Goal: Task Accomplishment & Management: Manage account settings

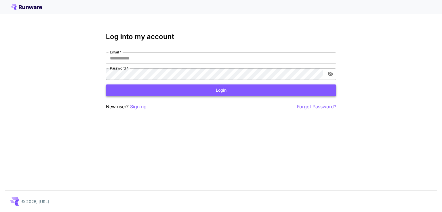
type input "**********"
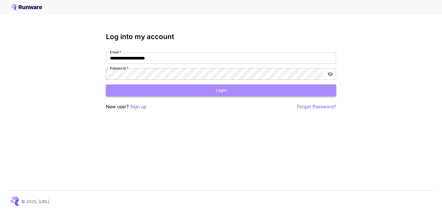
click at [222, 91] on button "Login" at bounding box center [221, 91] width 230 height 12
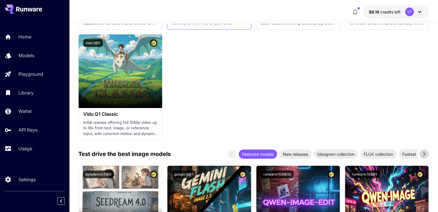
scroll to position [604, 0]
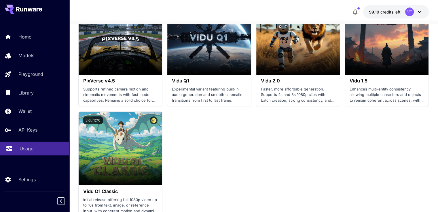
click at [28, 150] on p "Usage" at bounding box center [27, 148] width 14 height 7
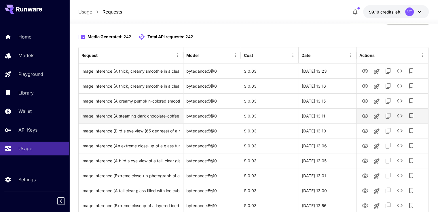
scroll to position [48, 0]
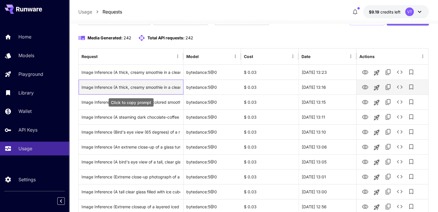
click at [109, 87] on div "Image Inference (A thick, creamy smoothie in a clear tall glass positioned slig…" at bounding box center [130, 87] width 99 height 15
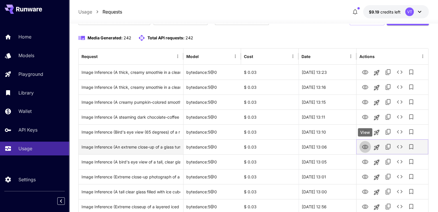
click at [366, 145] on icon "View" at bounding box center [365, 147] width 6 height 4
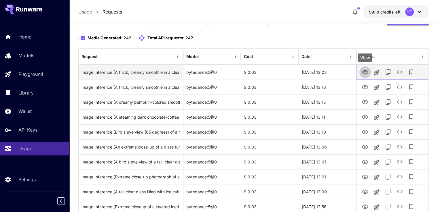
click at [366, 70] on icon "View" at bounding box center [365, 72] width 6 height 4
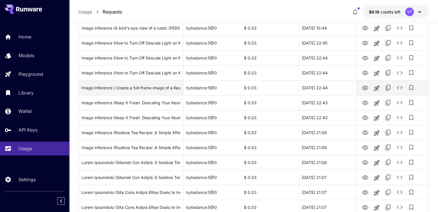
scroll to position [681, 0]
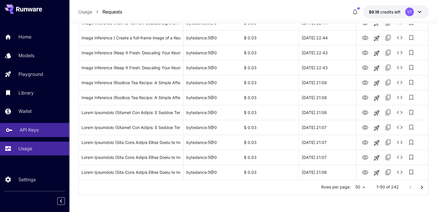
click at [33, 132] on p "API Keys" at bounding box center [29, 130] width 19 height 7
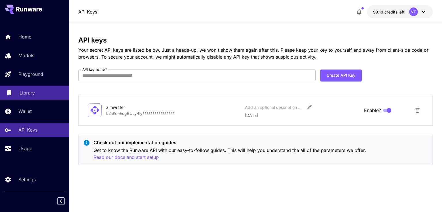
click at [30, 92] on p "Library" at bounding box center [27, 92] width 15 height 7
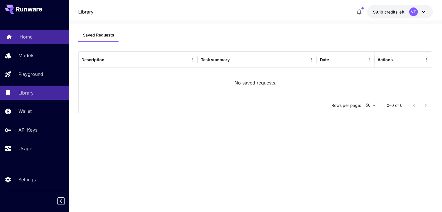
click at [33, 35] on div "Home" at bounding box center [42, 36] width 45 height 7
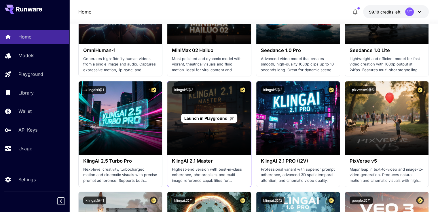
scroll to position [201, 0]
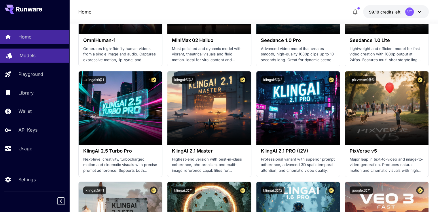
click at [32, 56] on p "Models" at bounding box center [28, 55] width 16 height 7
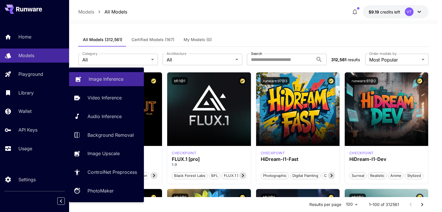
click at [99, 80] on p "Image Inference" at bounding box center [106, 79] width 35 height 7
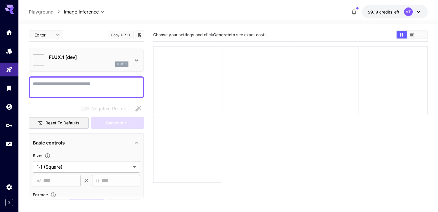
type input "**********"
click at [137, 61] on icon at bounding box center [136, 60] width 7 height 7
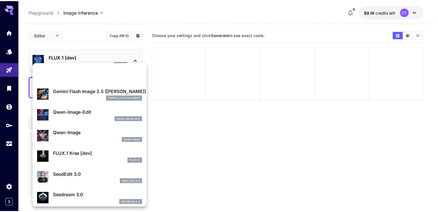
scroll to position [6, 0]
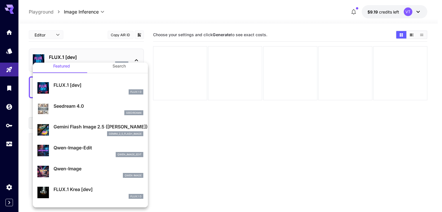
click at [220, 159] on div at bounding box center [221, 106] width 442 height 212
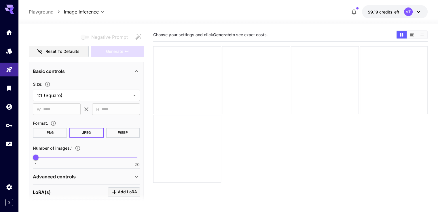
scroll to position [86, 0]
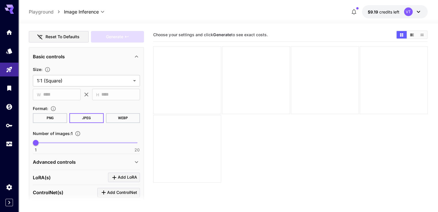
drag, startPoint x: 327, startPoint y: 141, endPoint x: 308, endPoint y: 145, distance: 18.9
click at [327, 141] on section "Choose your settings and click Generate to see exact costs." at bounding box center [290, 134] width 274 height 212
click at [353, 11] on icon "button" at bounding box center [353, 11] width 7 height 7
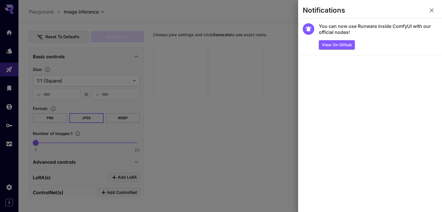
click at [229, 143] on div at bounding box center [221, 106] width 442 height 212
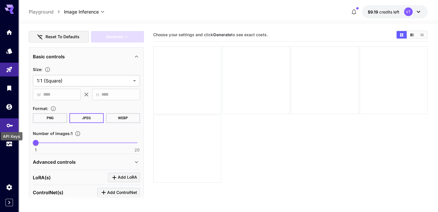
click at [13, 124] on icon "API Keys" at bounding box center [9, 123] width 7 height 7
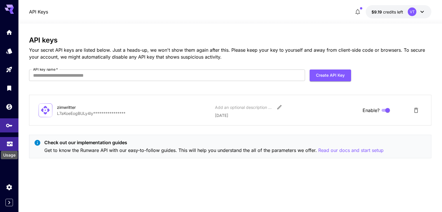
click at [10, 143] on icon "Usage" at bounding box center [9, 142] width 7 height 7
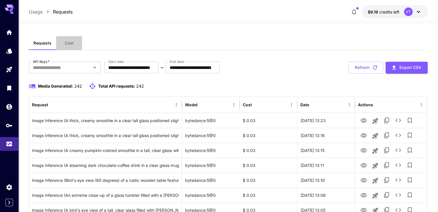
click at [70, 42] on span "Cost" at bounding box center [69, 43] width 9 height 5
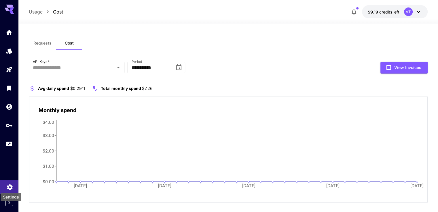
click at [8, 184] on icon "Settings" at bounding box center [9, 185] width 7 height 7
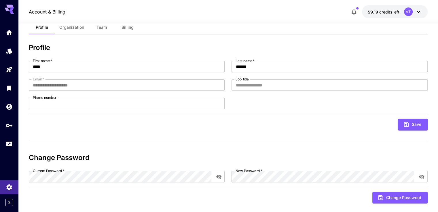
scroll to position [24, 0]
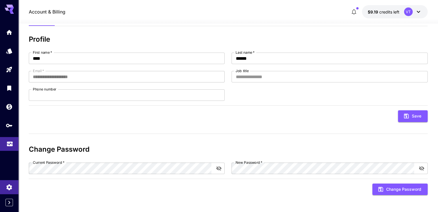
click at [5, 144] on link at bounding box center [9, 144] width 18 height 14
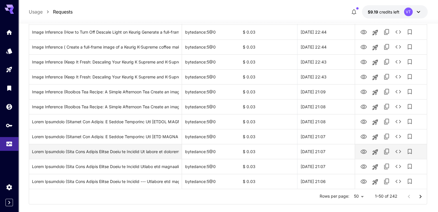
scroll to position [681, 0]
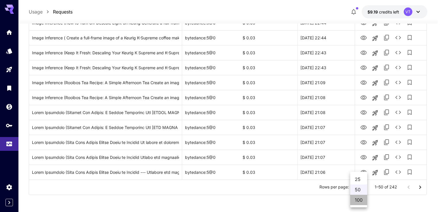
click at [359, 199] on li "100" at bounding box center [358, 200] width 17 height 10
type input "***"
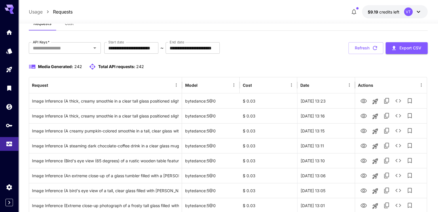
scroll to position [0, 0]
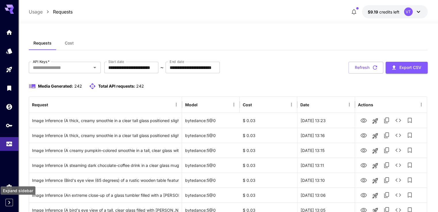
click at [10, 199] on icon "Expand sidebar" at bounding box center [9, 202] width 7 height 7
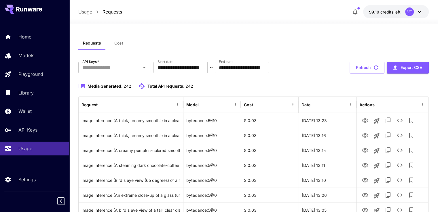
click at [357, 9] on icon "button" at bounding box center [354, 11] width 7 height 7
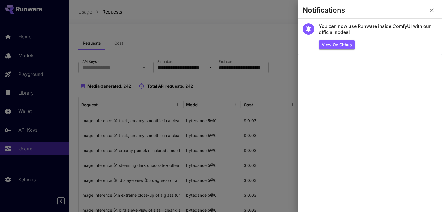
click at [432, 11] on icon "button" at bounding box center [431, 10] width 7 height 7
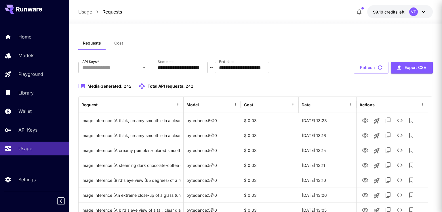
click at [420, 10] on icon at bounding box center [423, 11] width 7 height 7
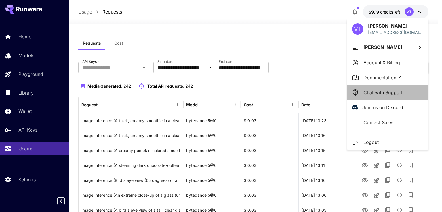
click at [371, 92] on p "Chat with Support" at bounding box center [382, 92] width 39 height 7
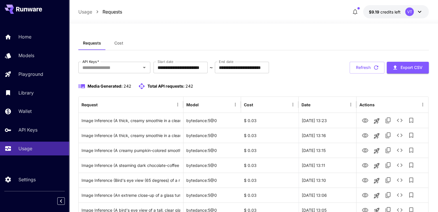
click at [419, 12] on icon at bounding box center [419, 11] width 7 height 7
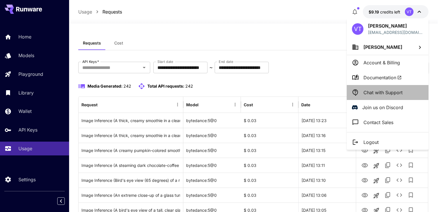
click at [367, 94] on p "Chat with Support" at bounding box center [382, 92] width 39 height 7
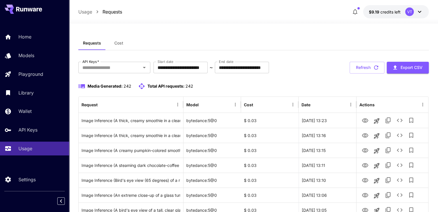
click at [420, 13] on icon at bounding box center [419, 11] width 7 height 7
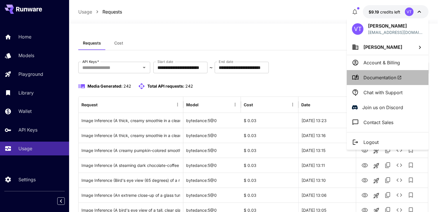
click at [365, 77] on span "Documentation" at bounding box center [382, 77] width 38 height 7
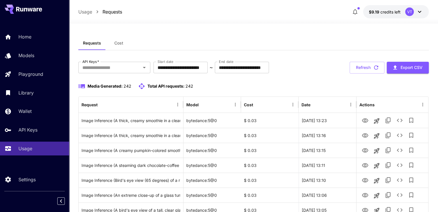
click at [417, 11] on icon at bounding box center [419, 11] width 7 height 7
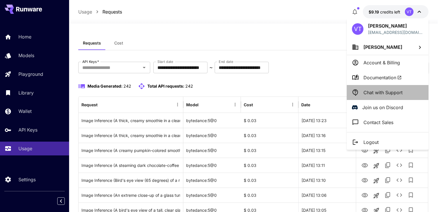
click at [377, 93] on p "Chat with Support" at bounding box center [382, 92] width 39 height 7
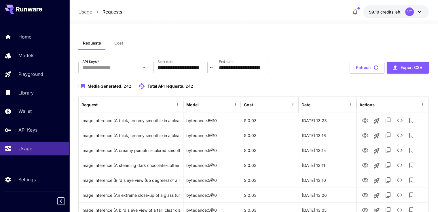
click at [418, 14] on icon at bounding box center [419, 11] width 7 height 7
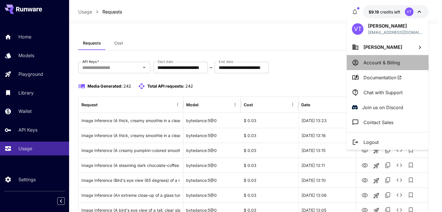
drag, startPoint x: 376, startPoint y: 92, endPoint x: 379, endPoint y: 67, distance: 25.8
click at [379, 67] on li "Account & Billing" at bounding box center [388, 62] width 82 height 15
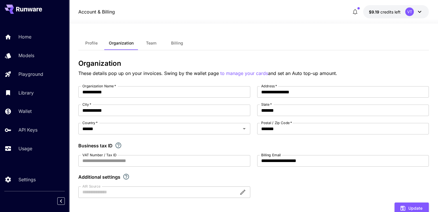
click at [418, 10] on icon at bounding box center [419, 11] width 7 height 7
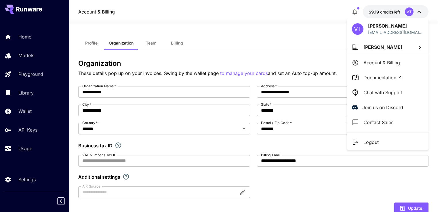
click at [369, 93] on p "Chat with Support" at bounding box center [382, 92] width 39 height 7
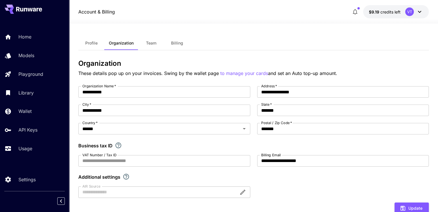
click at [418, 12] on icon at bounding box center [419, 11] width 7 height 7
